Goal: Register for event/course

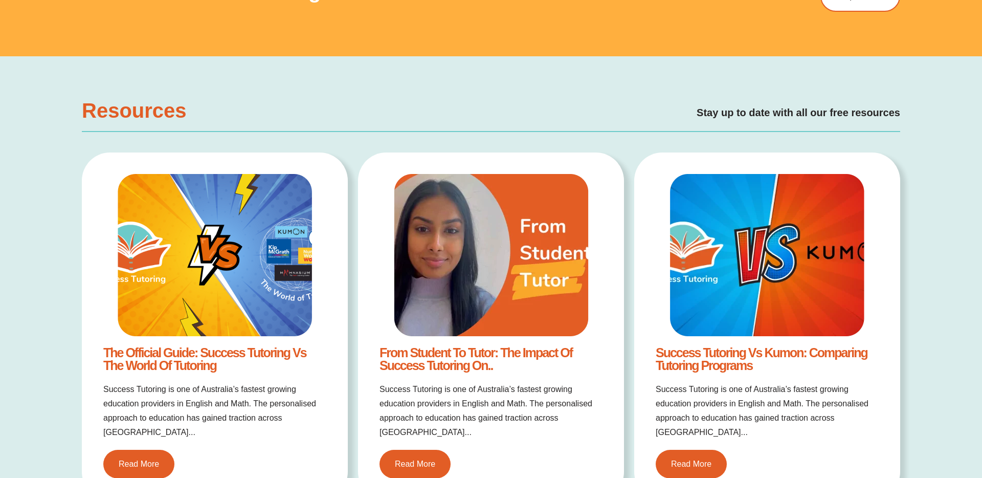
scroll to position [2018, 0]
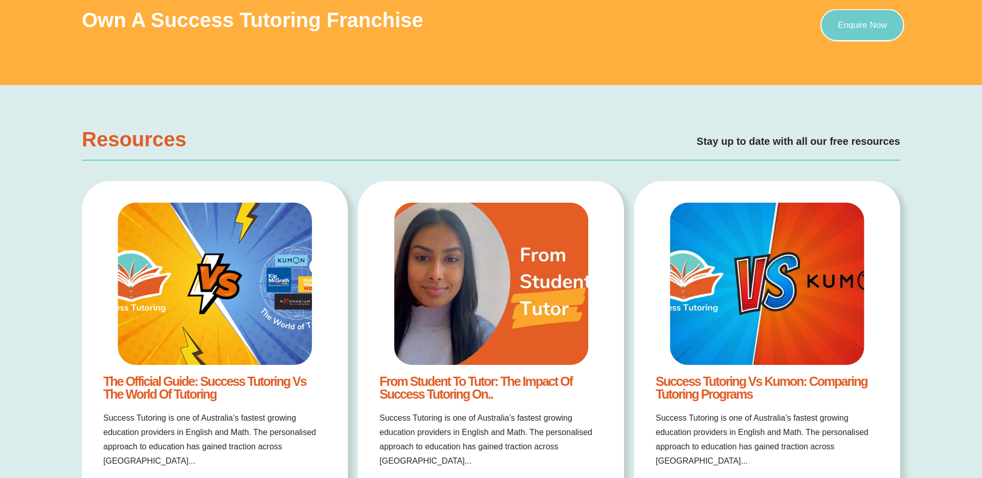
click at [840, 9] on link "Enquire Now" at bounding box center [862, 25] width 83 height 32
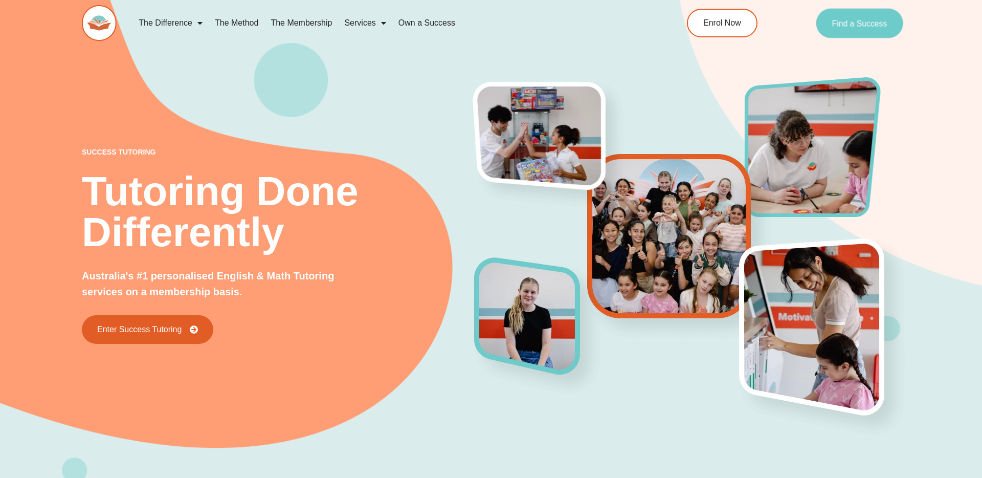
click at [844, 24] on span "Find a Success" at bounding box center [859, 23] width 55 height 8
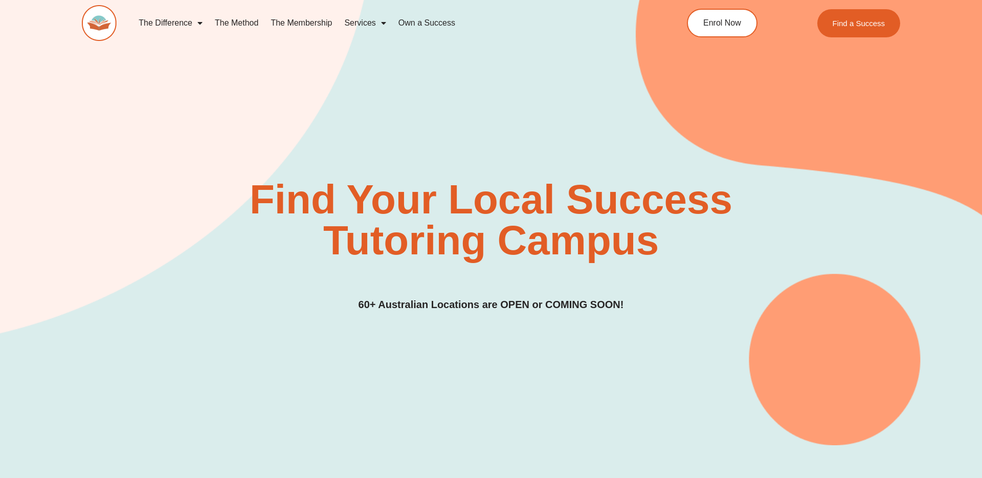
click at [88, 25] on img at bounding box center [99, 23] width 35 height 36
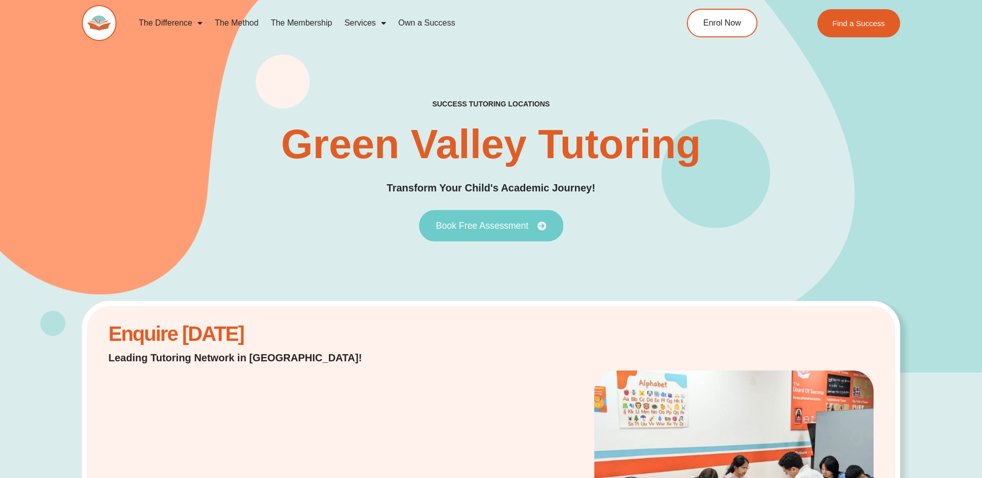
click at [482, 225] on span "Book Free Assessment" at bounding box center [482, 225] width 93 height 9
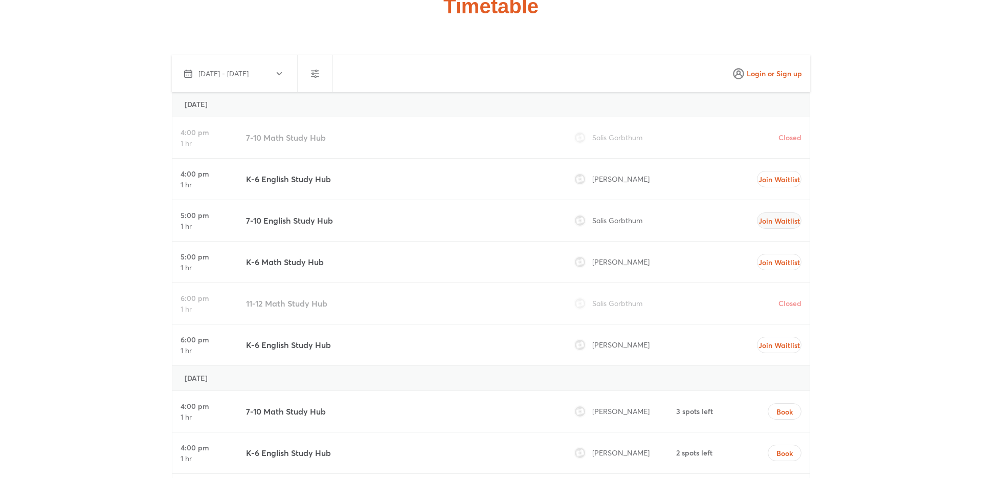
scroll to position [2979, 0]
click at [793, 177] on span "Join Waitlist" at bounding box center [779, 182] width 27 height 10
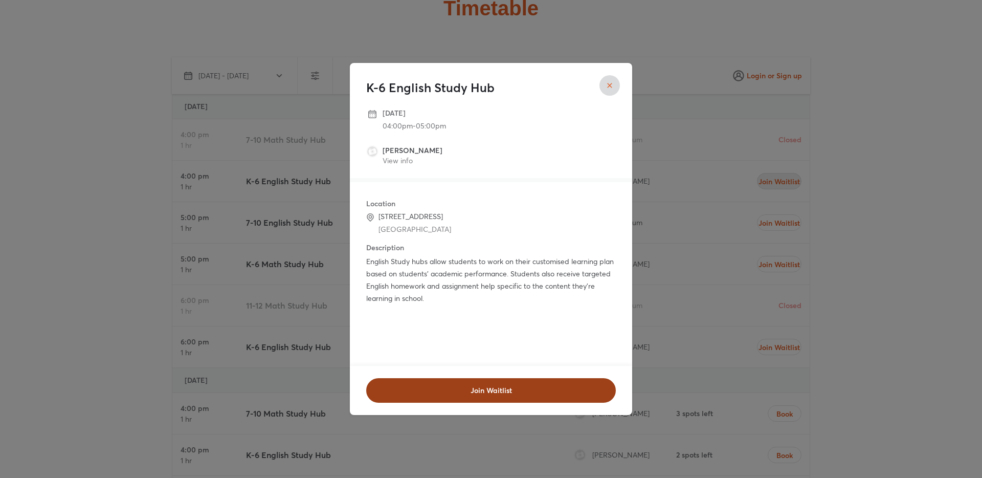
click at [543, 394] on span "Join Waitlist" at bounding box center [491, 390] width 223 height 10
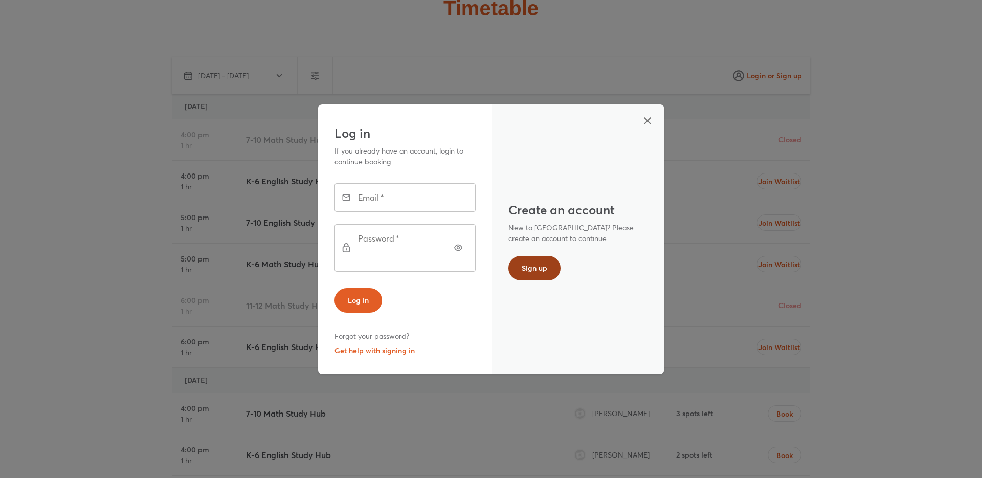
click at [529, 257] on button "Sign up" at bounding box center [535, 268] width 52 height 25
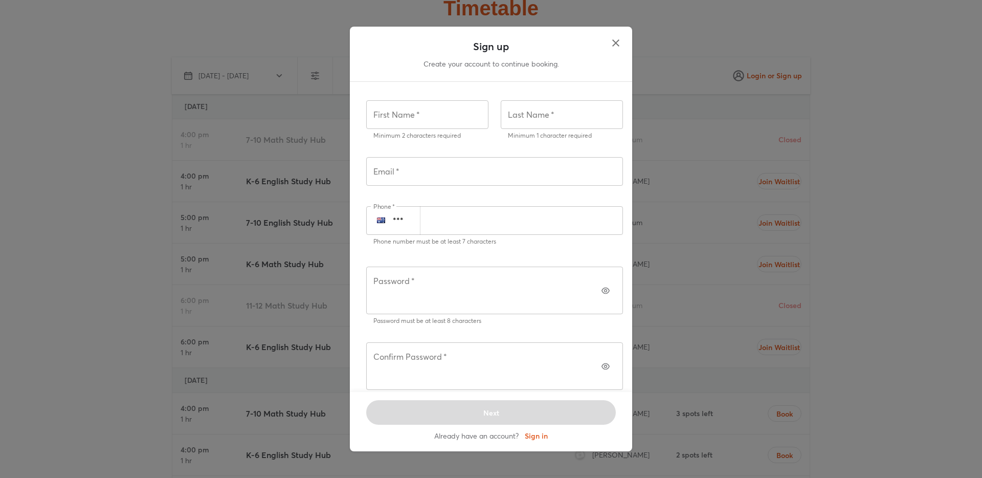
click at [438, 149] on div "First Name   * First Name * Minimum 2 characters required" at bounding box center [427, 120] width 135 height 57
click at [438, 141] on p "Minimum 2 characters required" at bounding box center [428, 135] width 108 height 10
click at [440, 126] on input "text" at bounding box center [427, 114] width 122 height 29
type input "****"
type input "***"
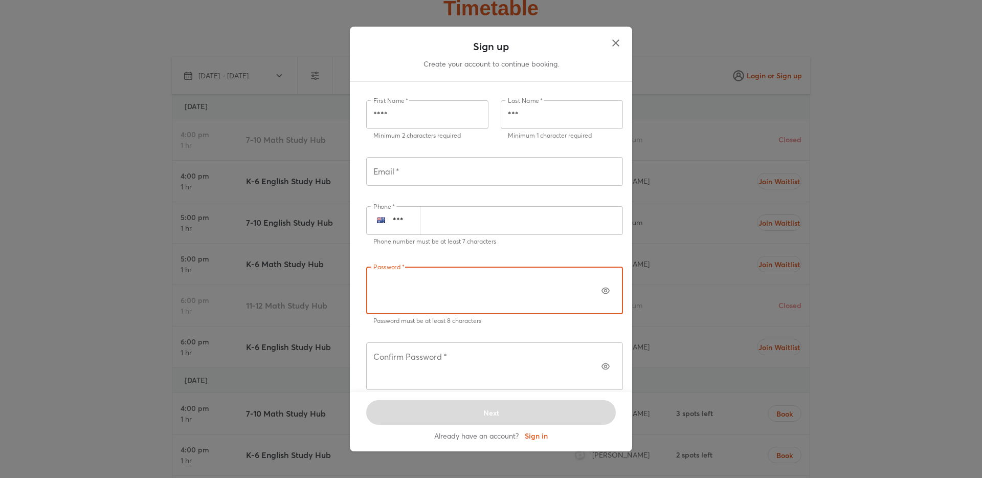
click at [431, 186] on input "text" at bounding box center [494, 171] width 257 height 29
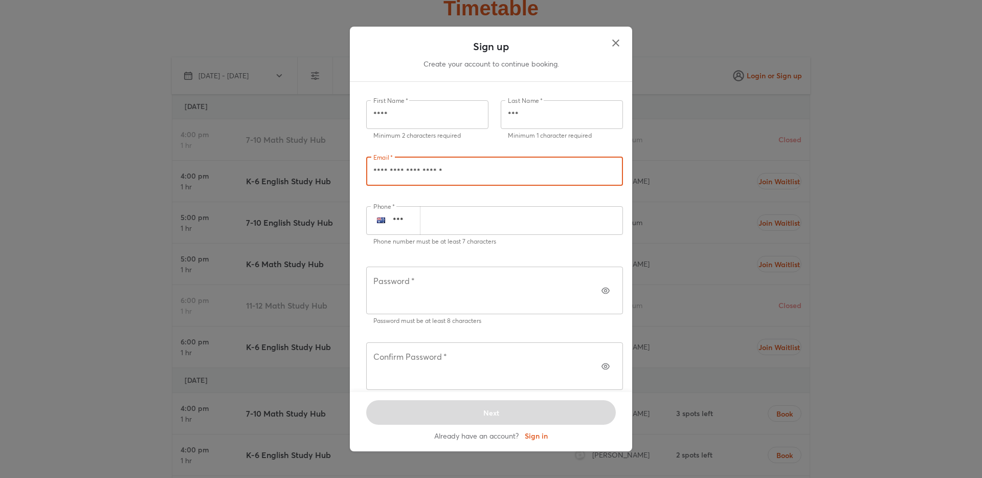
type input "**********"
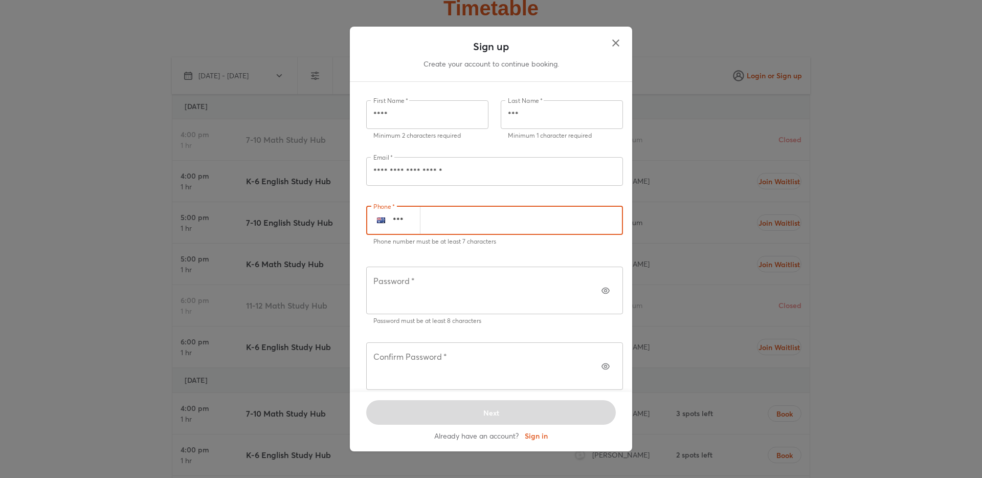
type input "*******"
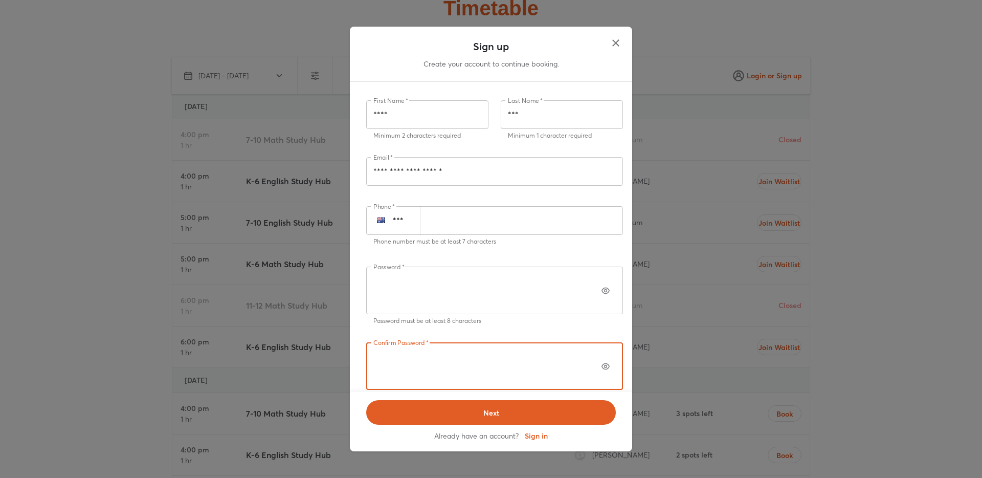
click button "Next" at bounding box center [491, 412] width 250 height 25
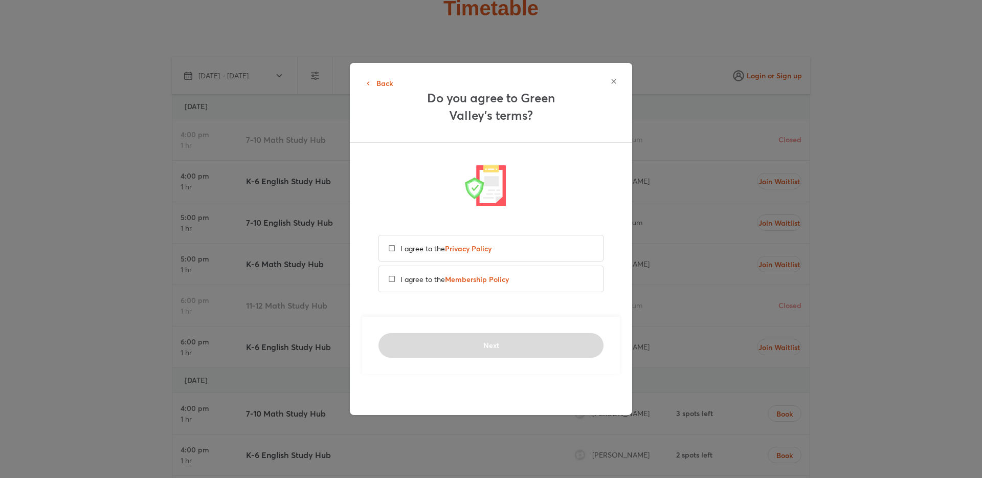
click at [402, 253] on p "I agree to the Privacy Policy" at bounding box center [446, 248] width 91 height 11
click at [402, 283] on p "I agree to the Membership Policy" at bounding box center [455, 280] width 108 height 11
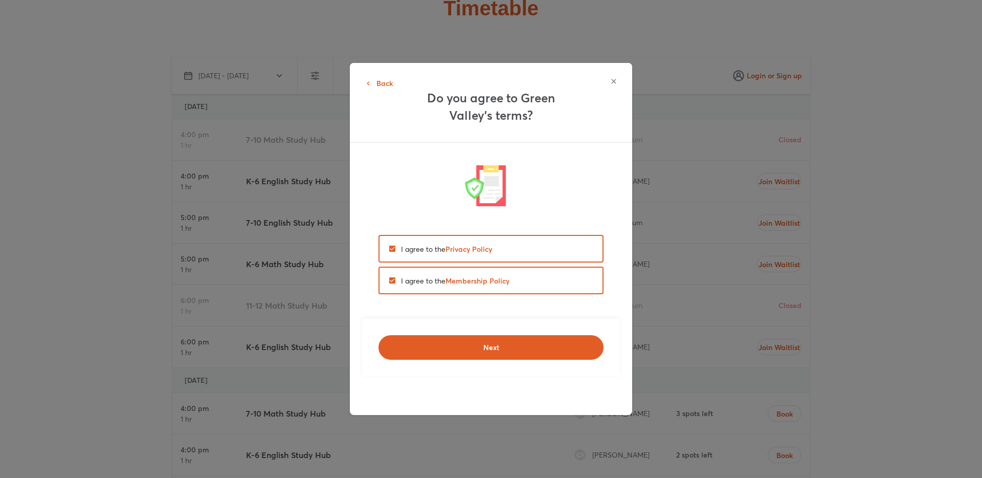
click at [404, 315] on fieldset "I agree to the Privacy Policy I agree to the Membership Policy" at bounding box center [491, 266] width 225 height 104
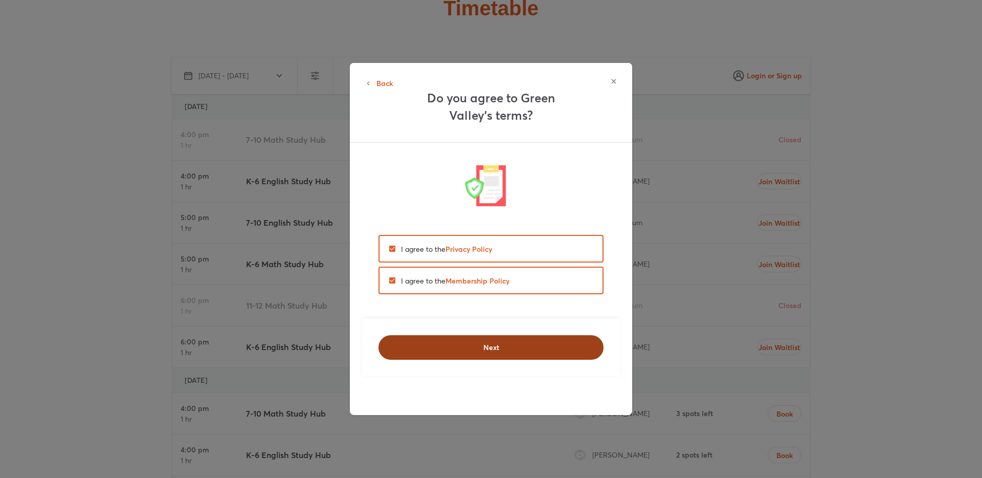
click at [404, 341] on button "Next" at bounding box center [491, 347] width 225 height 25
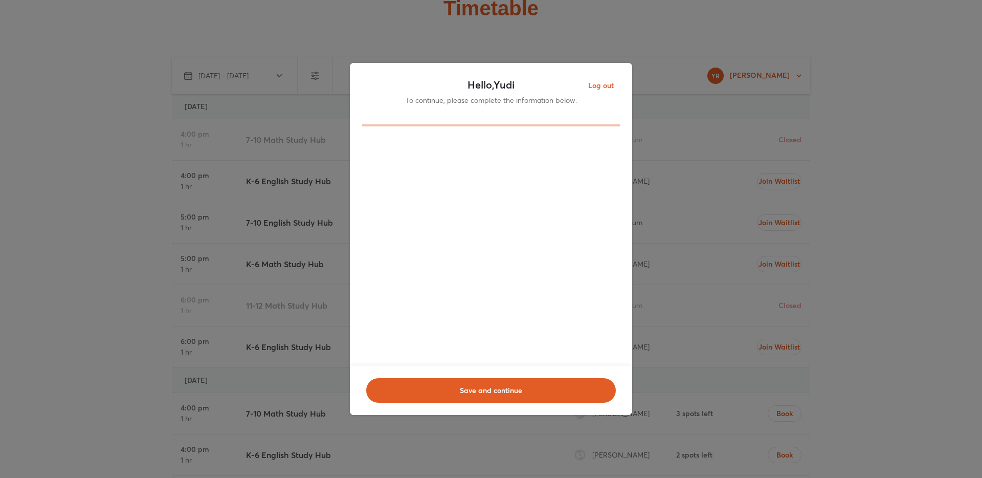
scroll to position [2989, 0]
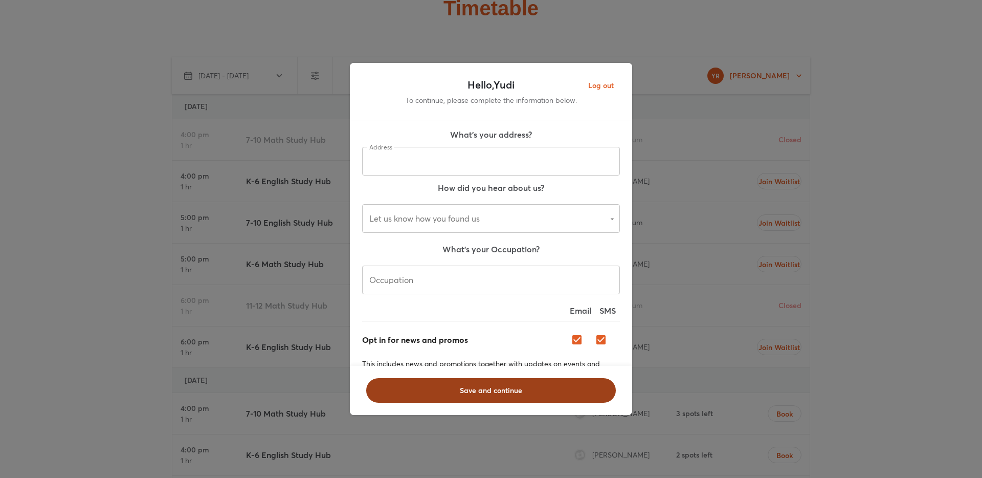
click at [543, 381] on button "Save and continue" at bounding box center [491, 390] width 250 height 25
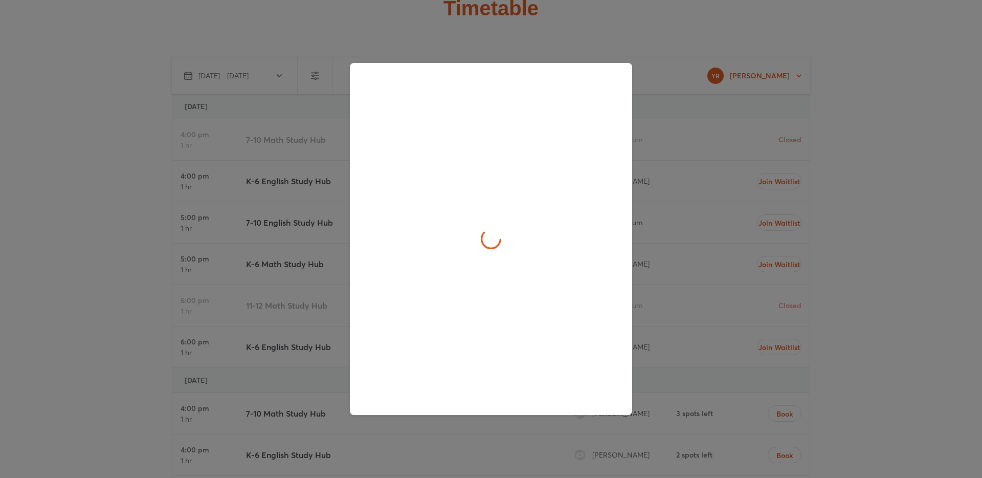
click at [686, 154] on div at bounding box center [491, 239] width 982 height 478
click at [646, 155] on div at bounding box center [491, 239] width 982 height 478
click at [689, 147] on div at bounding box center [491, 239] width 982 height 478
click at [839, 210] on div at bounding box center [491, 239] width 982 height 478
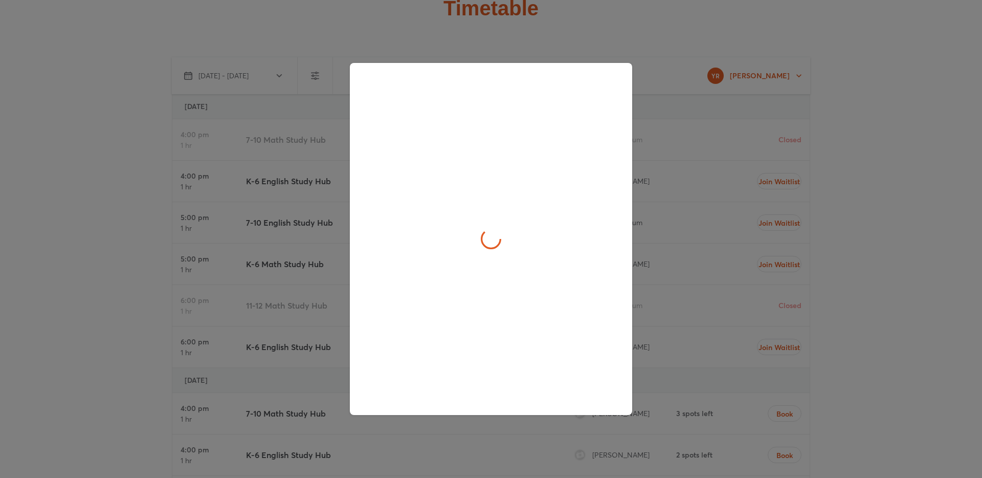
click at [369, 80] on div at bounding box center [491, 239] width 282 height 352
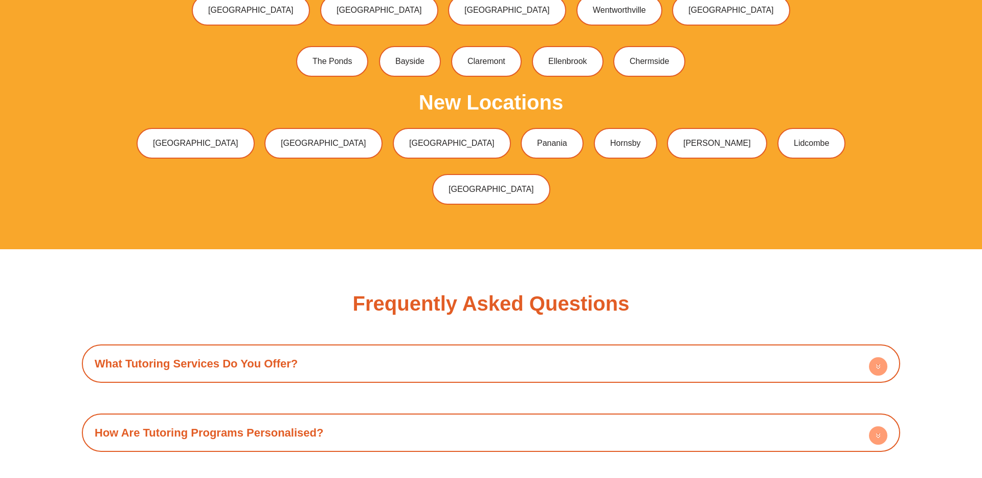
scroll to position [3526, 0]
